Goal: Task Accomplishment & Management: Use online tool/utility

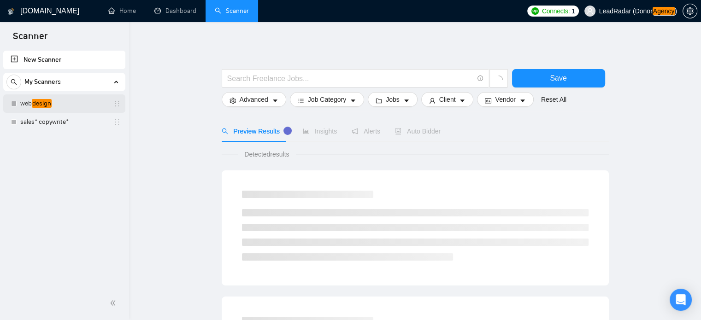
click at [41, 104] on link "web design" at bounding box center [64, 103] width 88 height 18
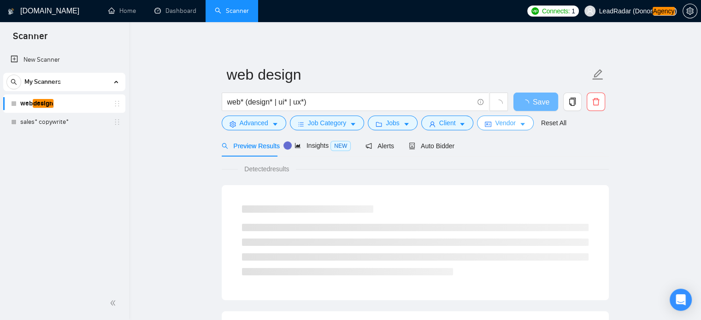
click at [520, 123] on icon "caret-down" at bounding box center [522, 124] width 6 height 6
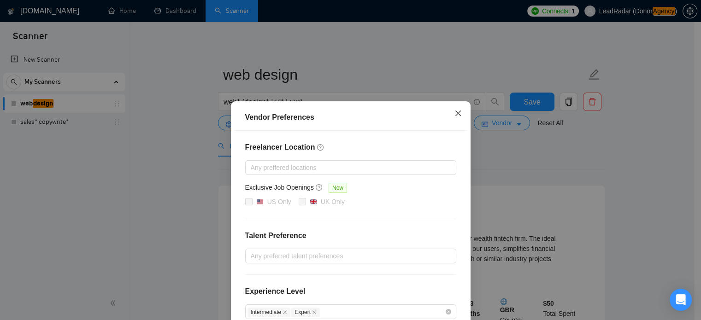
click at [454, 114] on icon "close" at bounding box center [457, 113] width 7 height 7
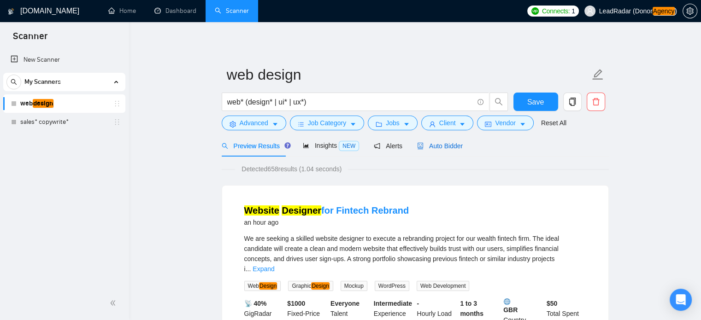
click at [442, 147] on span "Auto Bidder" at bounding box center [440, 145] width 46 height 7
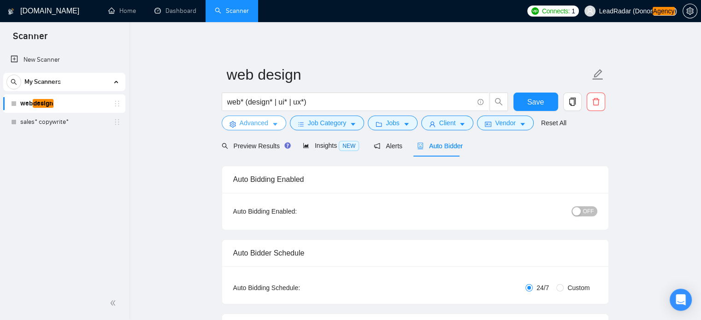
click at [274, 120] on button "Advanced" at bounding box center [254, 123] width 64 height 15
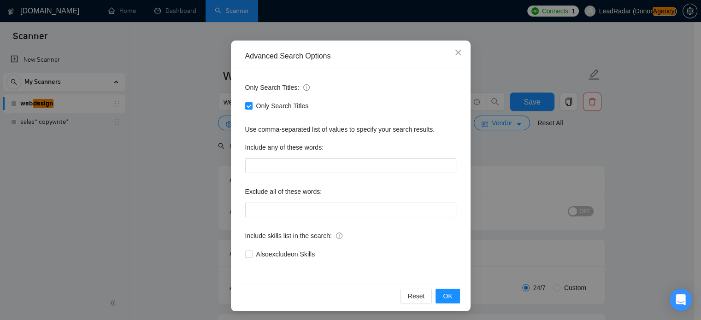
scroll to position [63, 0]
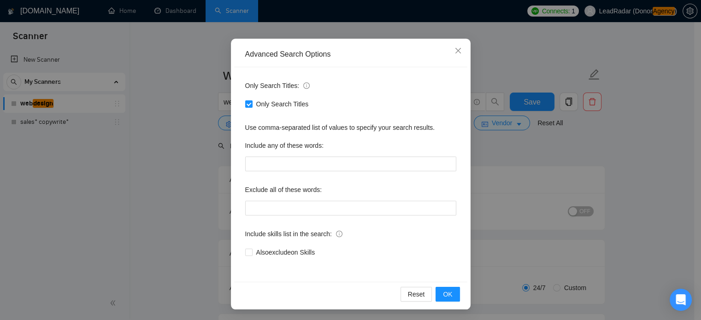
click at [612, 149] on div "Advanced Search Options Only Search Titles: Only Search Titles Use comma-separa…" at bounding box center [350, 160] width 701 height 320
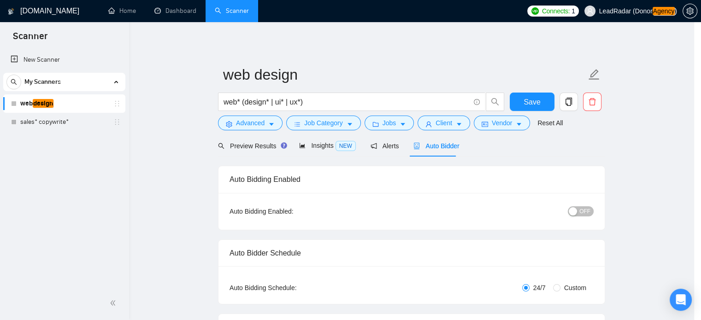
scroll to position [17, 0]
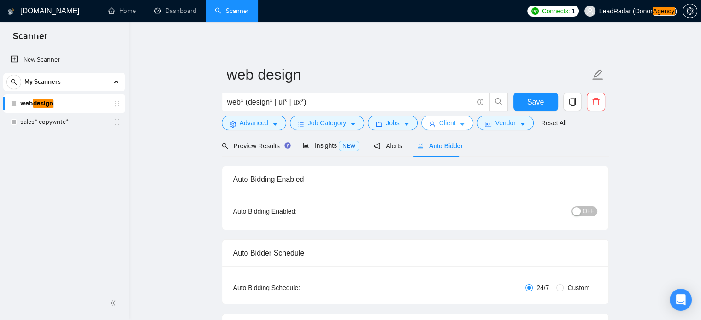
click at [455, 124] on button "Client" at bounding box center [447, 123] width 53 height 15
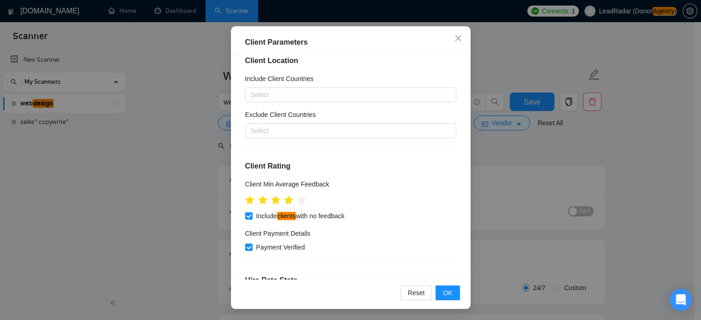
scroll to position [0, 0]
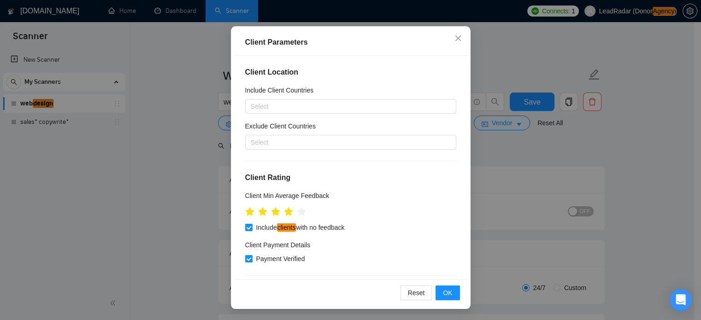
click at [509, 64] on div "Client Parameters Client Location Include Client Countries Select Exclude Clien…" at bounding box center [350, 160] width 701 height 320
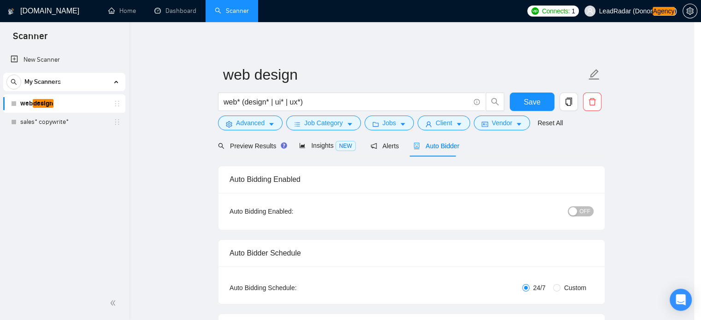
scroll to position [29, 0]
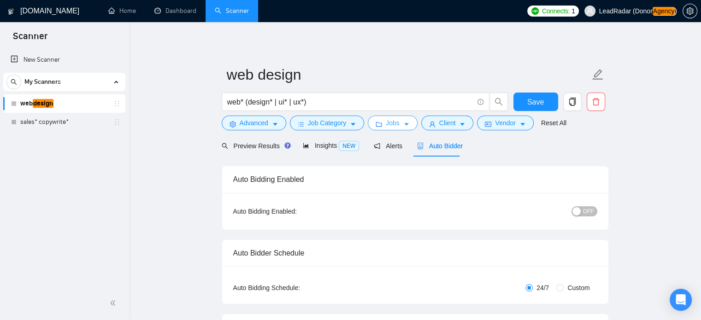
click at [405, 124] on icon "caret-down" at bounding box center [406, 124] width 6 height 6
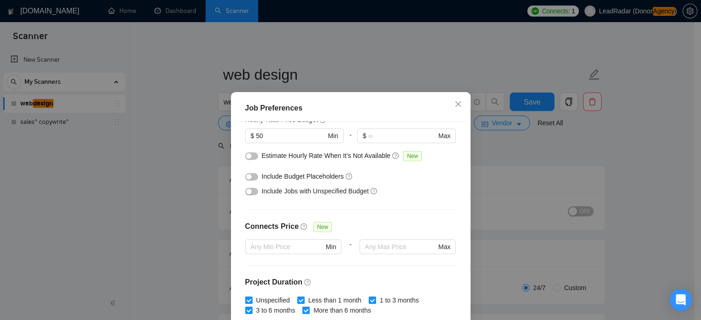
scroll to position [127, 0]
click at [454, 105] on icon "close" at bounding box center [457, 103] width 7 height 7
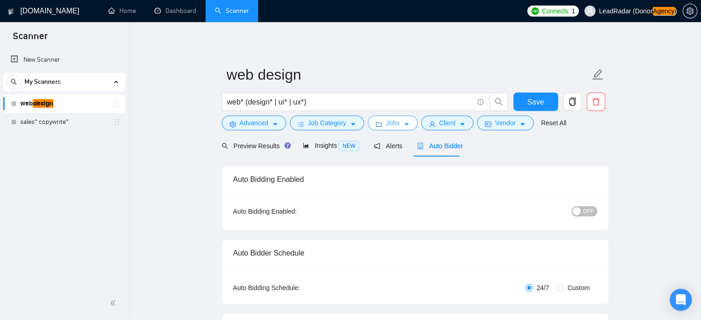
click at [404, 126] on icon "caret-down" at bounding box center [406, 124] width 5 height 3
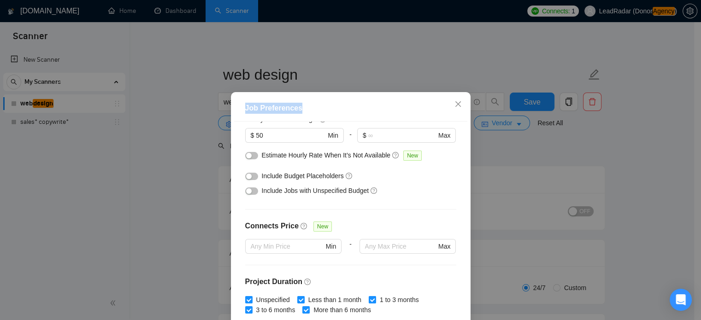
drag, startPoint x: 298, startPoint y: 107, endPoint x: 234, endPoint y: 107, distance: 64.5
click at [234, 107] on div "Job Preferences" at bounding box center [350, 108] width 233 height 26
copy div "Job Preferences"
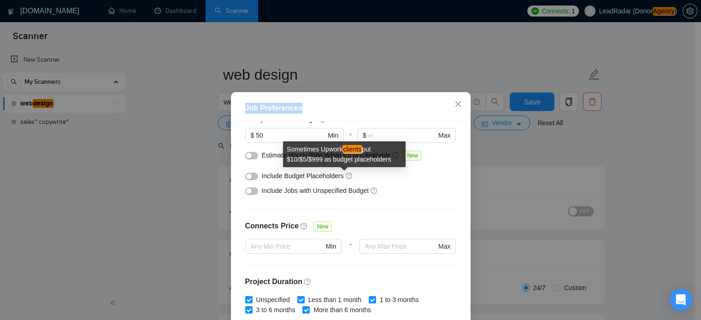
drag, startPoint x: 286, startPoint y: 149, endPoint x: 392, endPoint y: 160, distance: 106.6
click at [392, 160] on div "Sometimes Upwork clients put $10/$5/$999 as budget placeholders" at bounding box center [344, 154] width 123 height 26
copy div "Sometimes Upwork clients put $10/$5/$999 as budget placeholders"
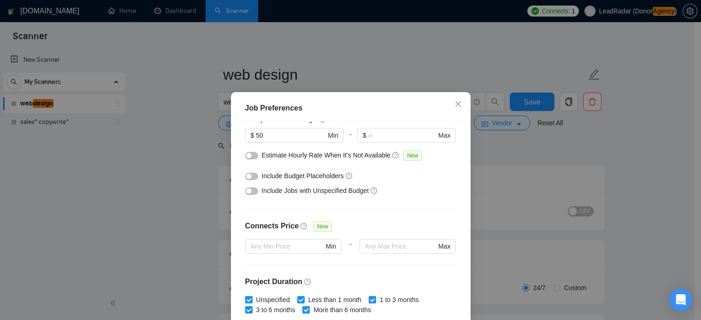
click at [573, 108] on div "Job Preferences Budget Project Type All Fixed Price Hourly Rate Fixed Price Bud…" at bounding box center [350, 160] width 701 height 320
